Goal: Transaction & Acquisition: Obtain resource

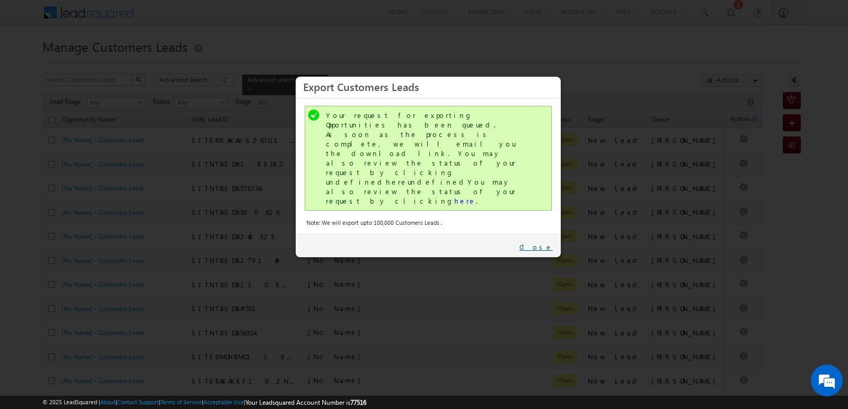
click at [543, 243] on link "Close" at bounding box center [535, 248] width 33 height 10
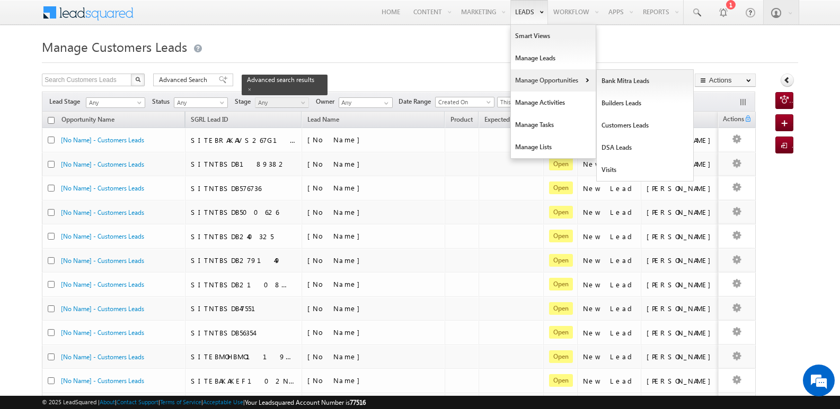
click at [532, 80] on link "Manage Opportunities" at bounding box center [553, 80] width 85 height 22
click at [616, 127] on link "Customers Leads" at bounding box center [644, 125] width 97 height 22
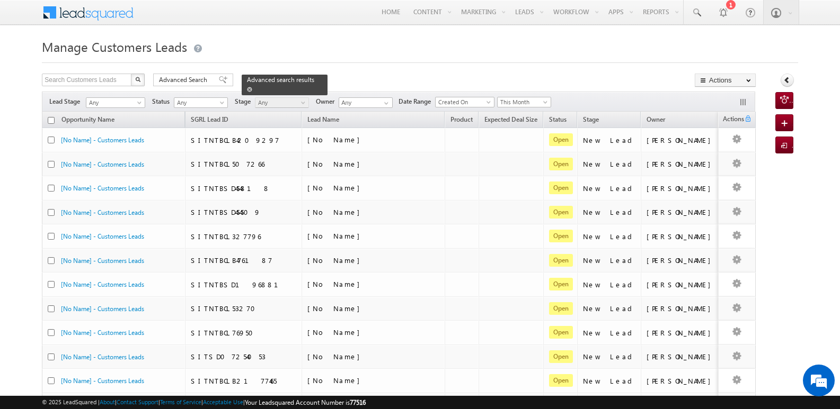
click at [310, 78] on div "Advanced search results" at bounding box center [285, 85] width 86 height 21
click at [252, 87] on span at bounding box center [249, 89] width 5 height 5
click at [197, 84] on span "Advanced Search" at bounding box center [184, 80] width 51 height 10
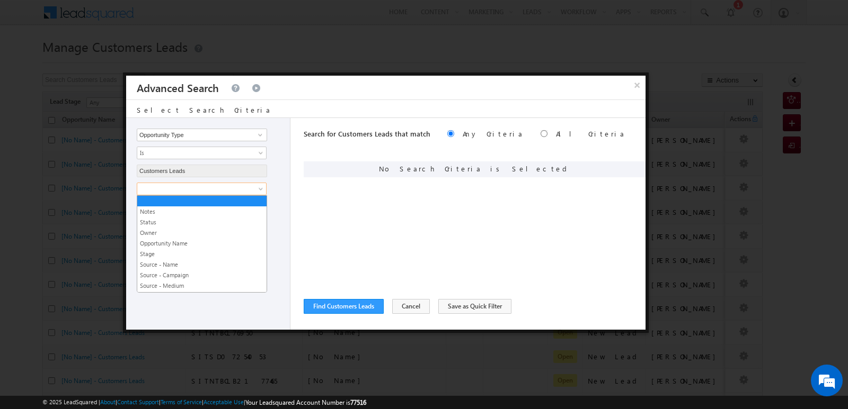
click at [235, 189] on span at bounding box center [194, 189] width 115 height 10
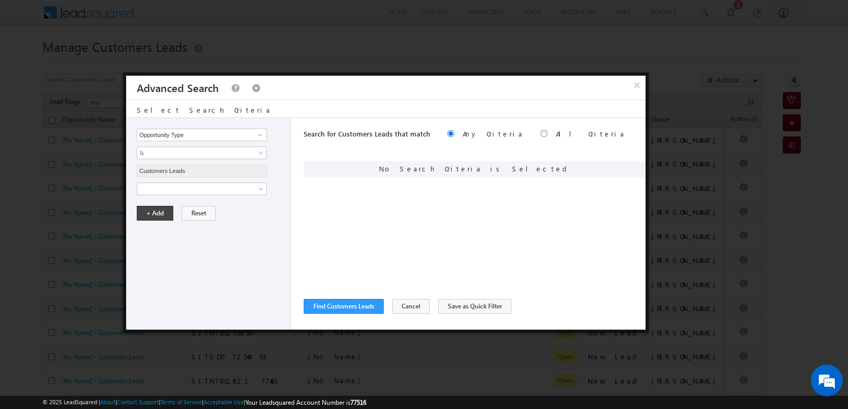
click at [297, 164] on div "Opportunity Type Lead Owner Sales Group Prospect Id Address 1 Address 2 Age Ass…" at bounding box center [385, 224] width 519 height 212
click at [215, 192] on span at bounding box center [194, 189] width 115 height 10
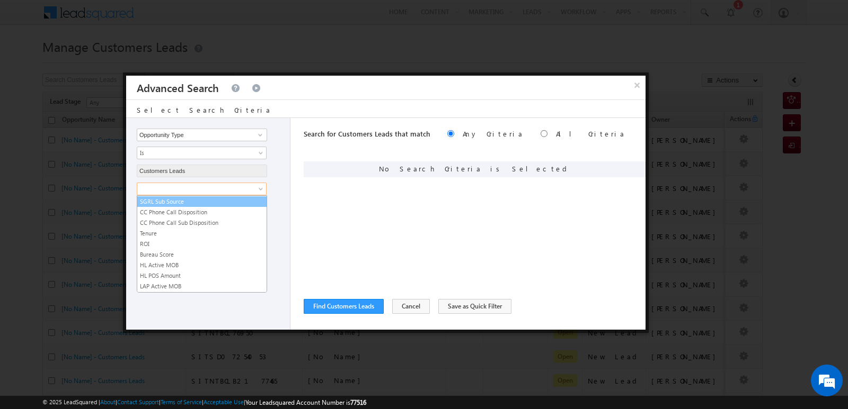
scroll to position [529, 0]
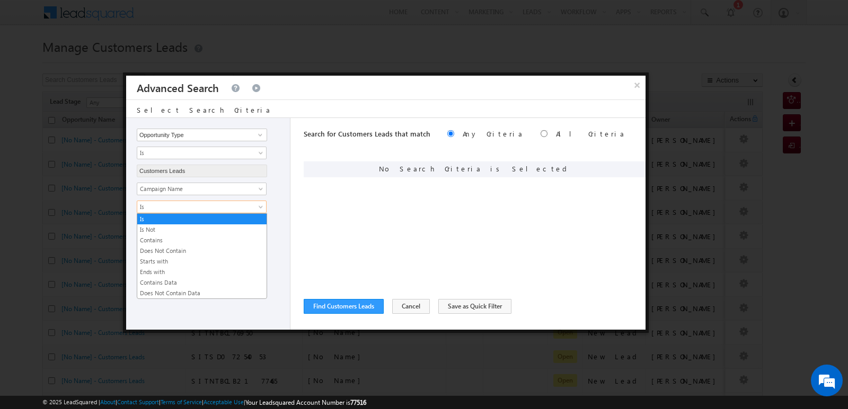
click at [199, 208] on span "Is" at bounding box center [194, 207] width 115 height 10
click at [184, 237] on link "Contains" at bounding box center [201, 241] width 129 height 10
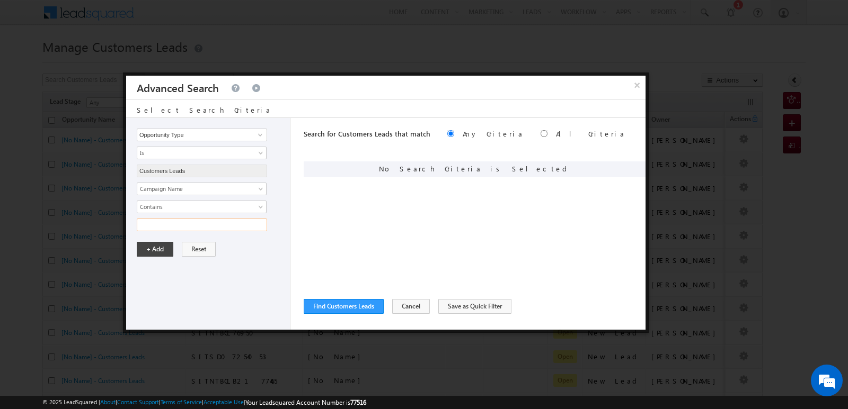
click at [193, 229] on input "text" at bounding box center [202, 225] width 130 height 13
type input "15SEP25"
click at [212, 283] on div "Opportunity Type Lead Owner Sales Group Prospect Id Address 1 Address 2 Age Ass…" at bounding box center [208, 224] width 164 height 212
click at [208, 223] on input "15SEP25" at bounding box center [202, 225] width 130 height 13
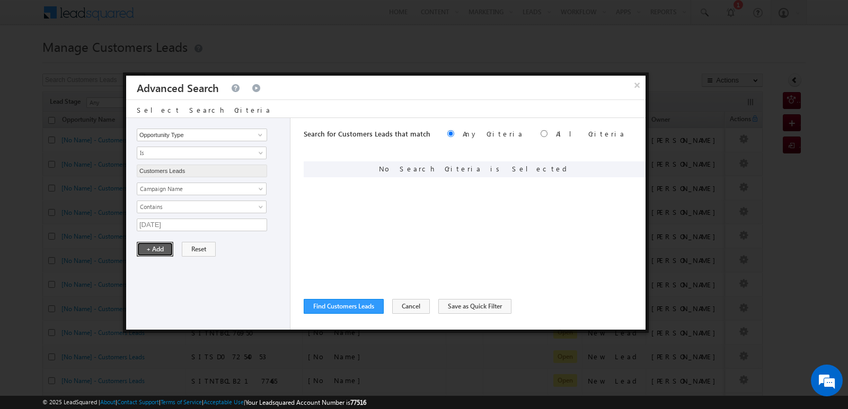
click at [153, 253] on button "+ Add" at bounding box center [155, 249] width 37 height 15
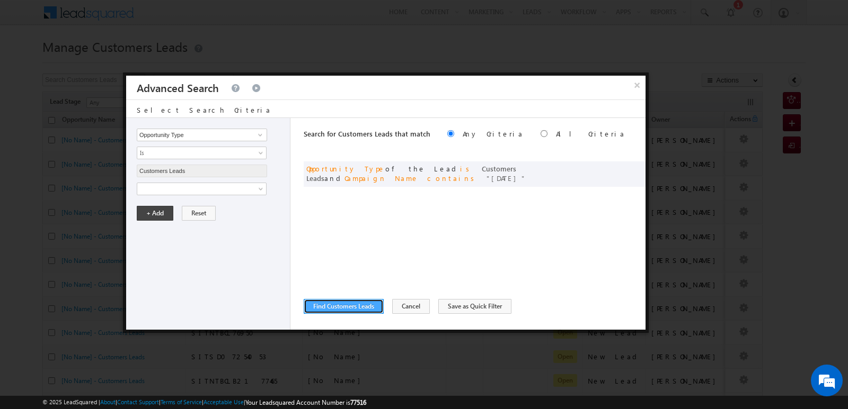
click at [351, 307] on button "Find Customers Leads" at bounding box center [344, 306] width 80 height 15
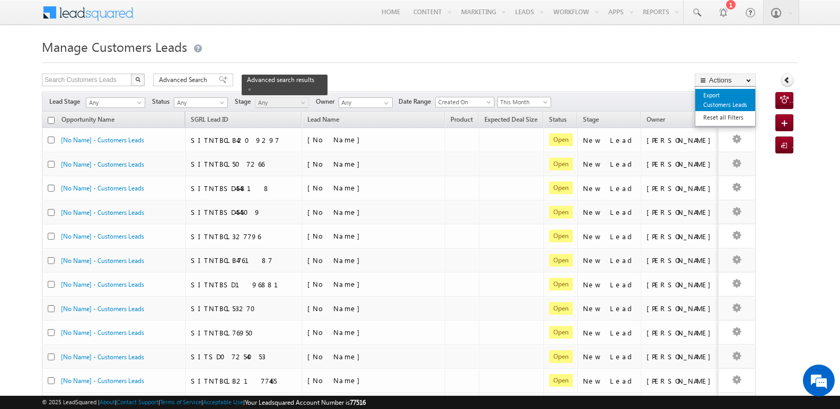
click at [716, 102] on link "Export Customers Leads" at bounding box center [725, 100] width 60 height 22
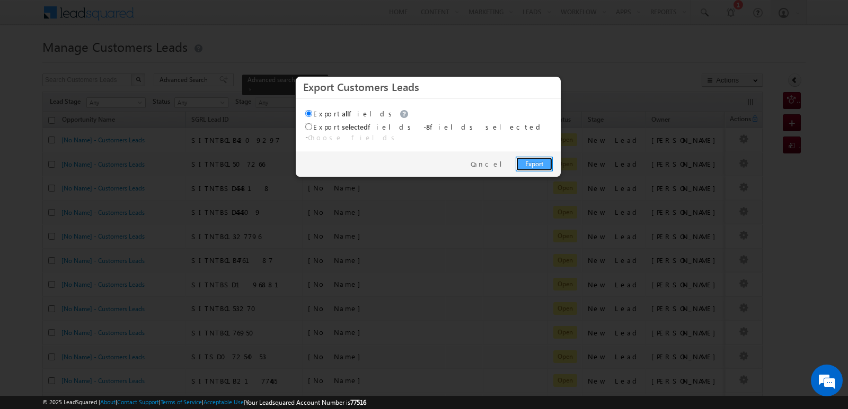
click at [530, 157] on link "Export" at bounding box center [533, 164] width 37 height 15
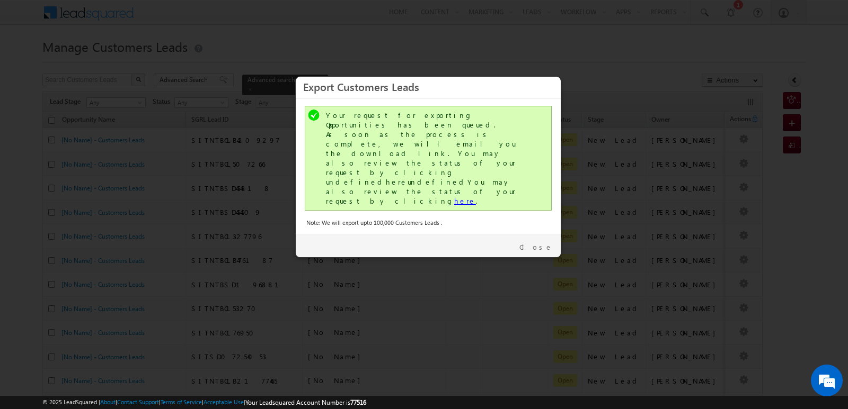
click at [454, 197] on link "here" at bounding box center [465, 201] width 22 height 9
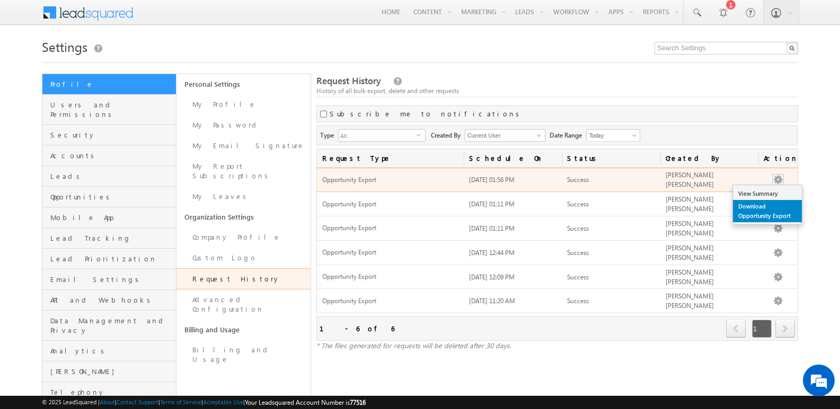
click at [758, 211] on link "Download Opportunity Export" at bounding box center [767, 211] width 69 height 22
